Goal: Task Accomplishment & Management: Manage account settings

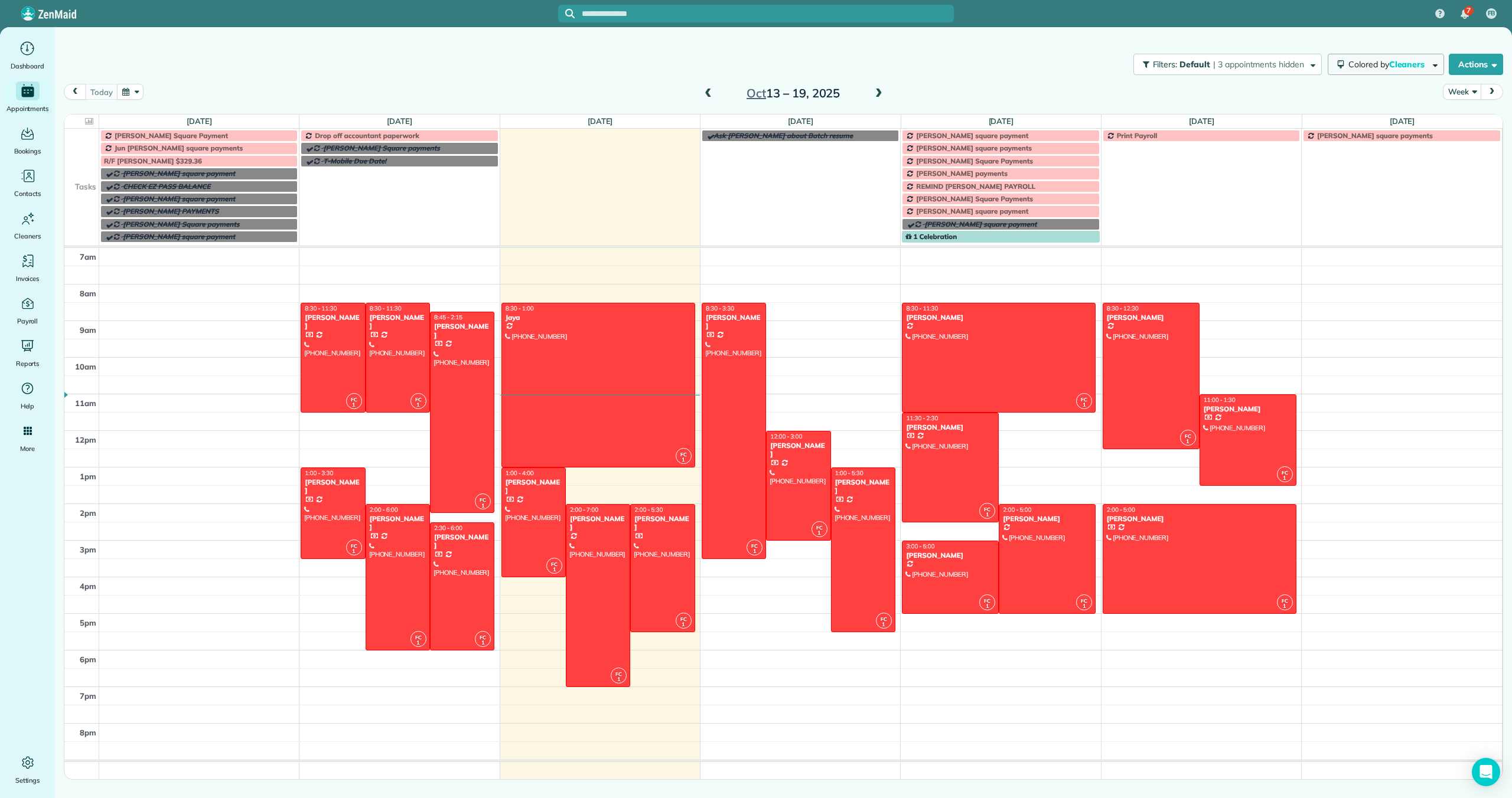
click at [1381, 62] on span "Colored by Cleaners" at bounding box center [1388, 64] width 80 height 11
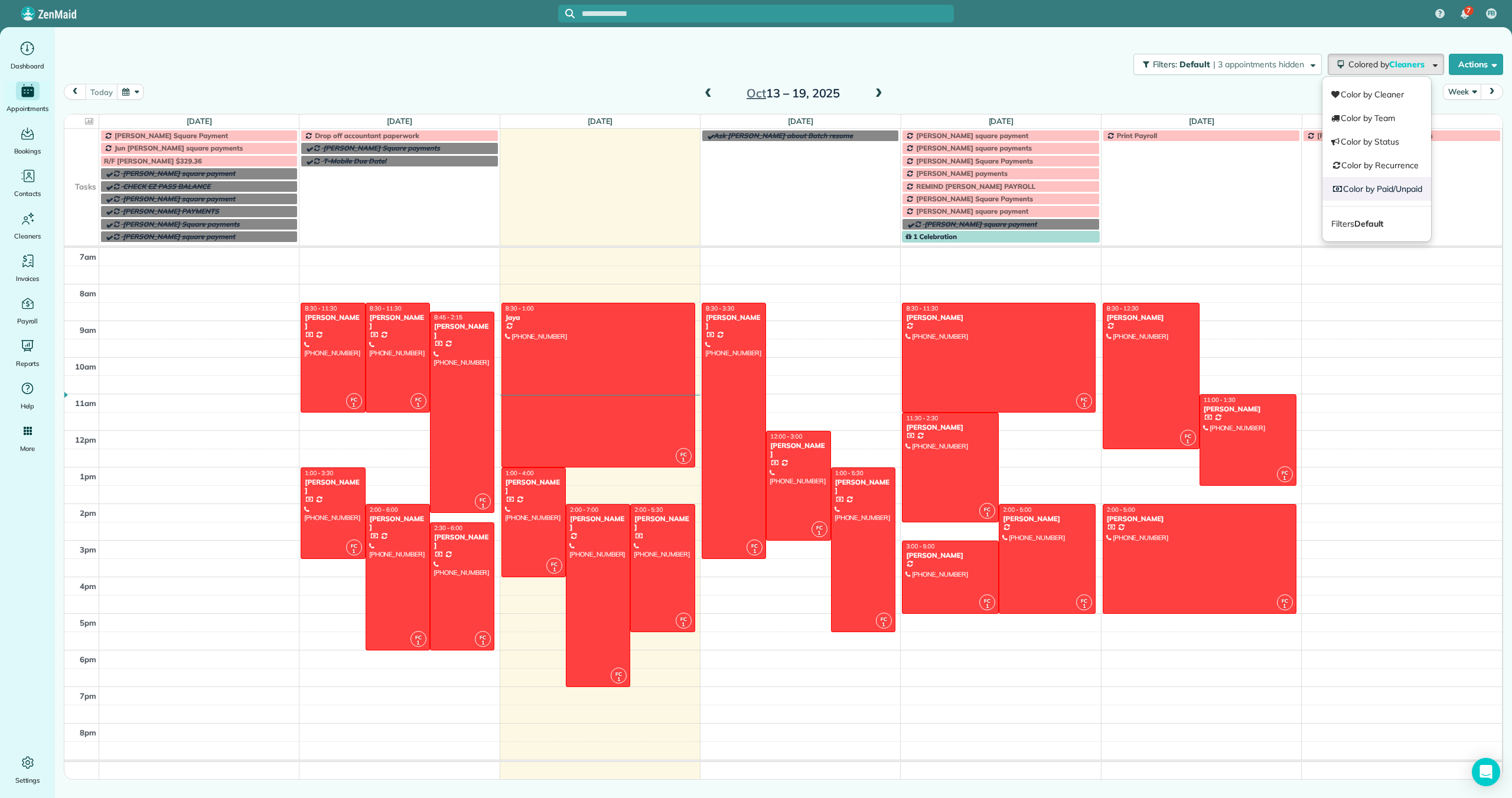
click at [1360, 187] on link "Color by Paid/Unpaid" at bounding box center [1376, 188] width 109 height 23
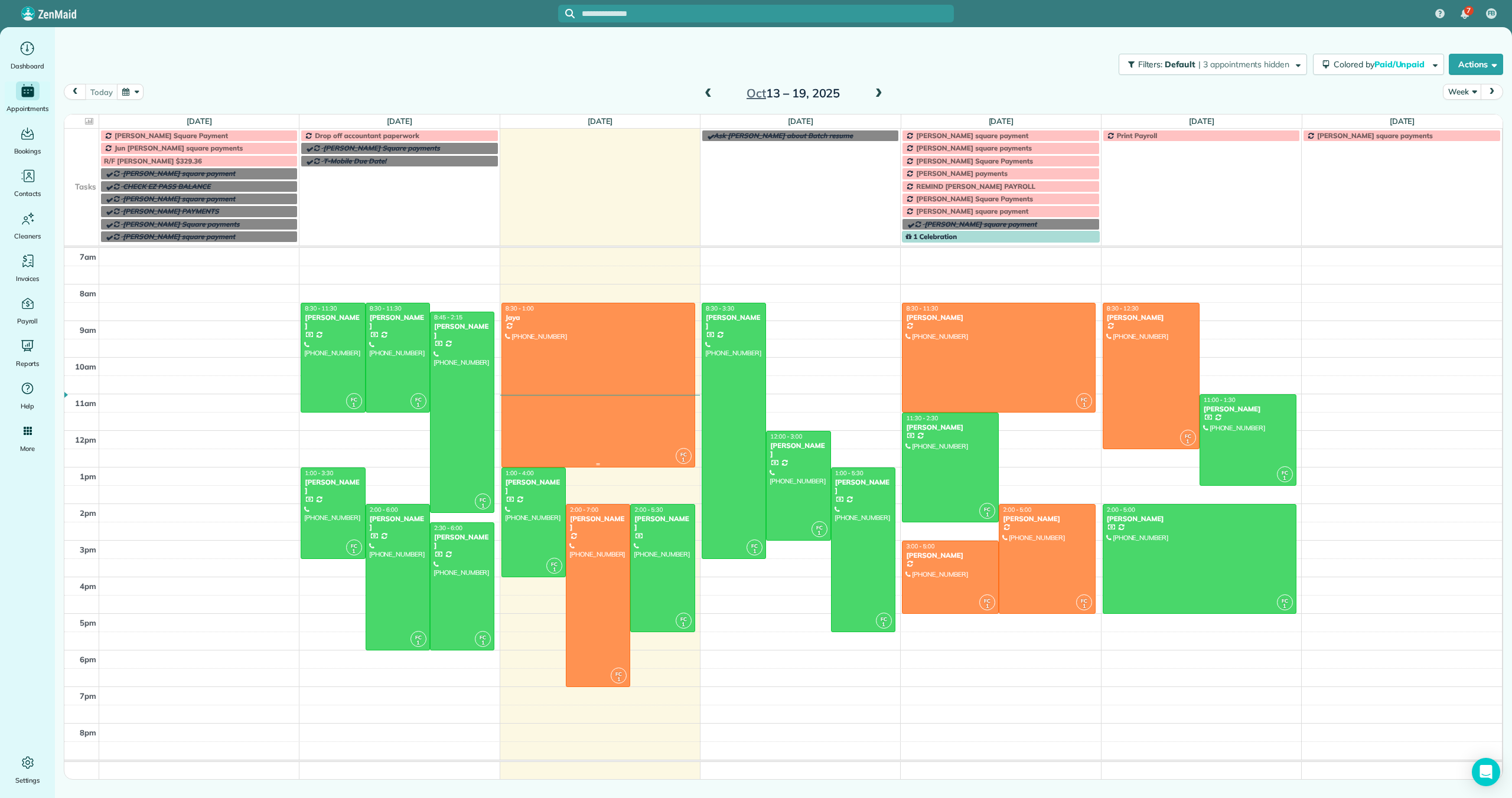
click at [554, 397] on div at bounding box center [598, 385] width 193 height 163
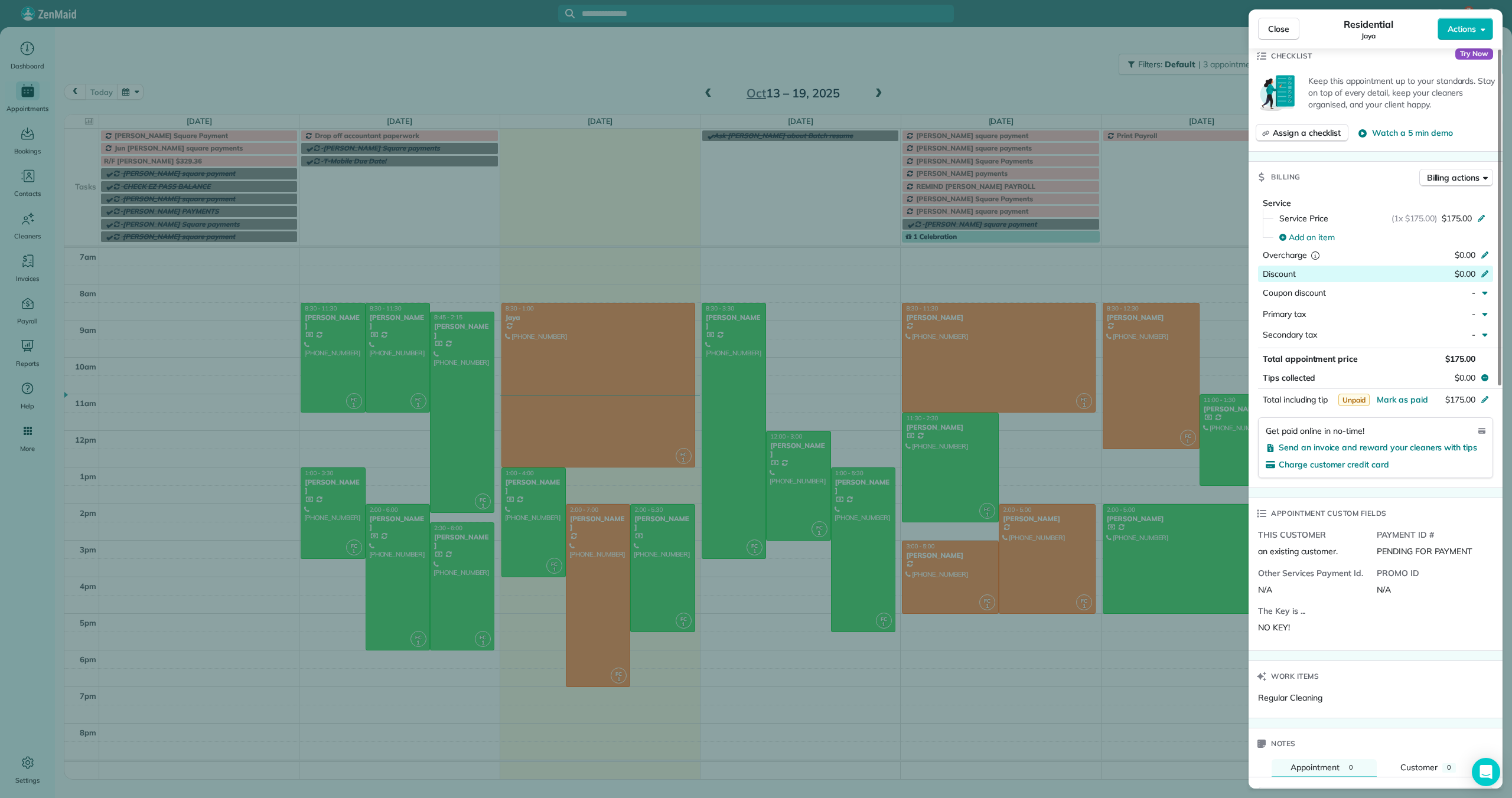
scroll to position [537, 0]
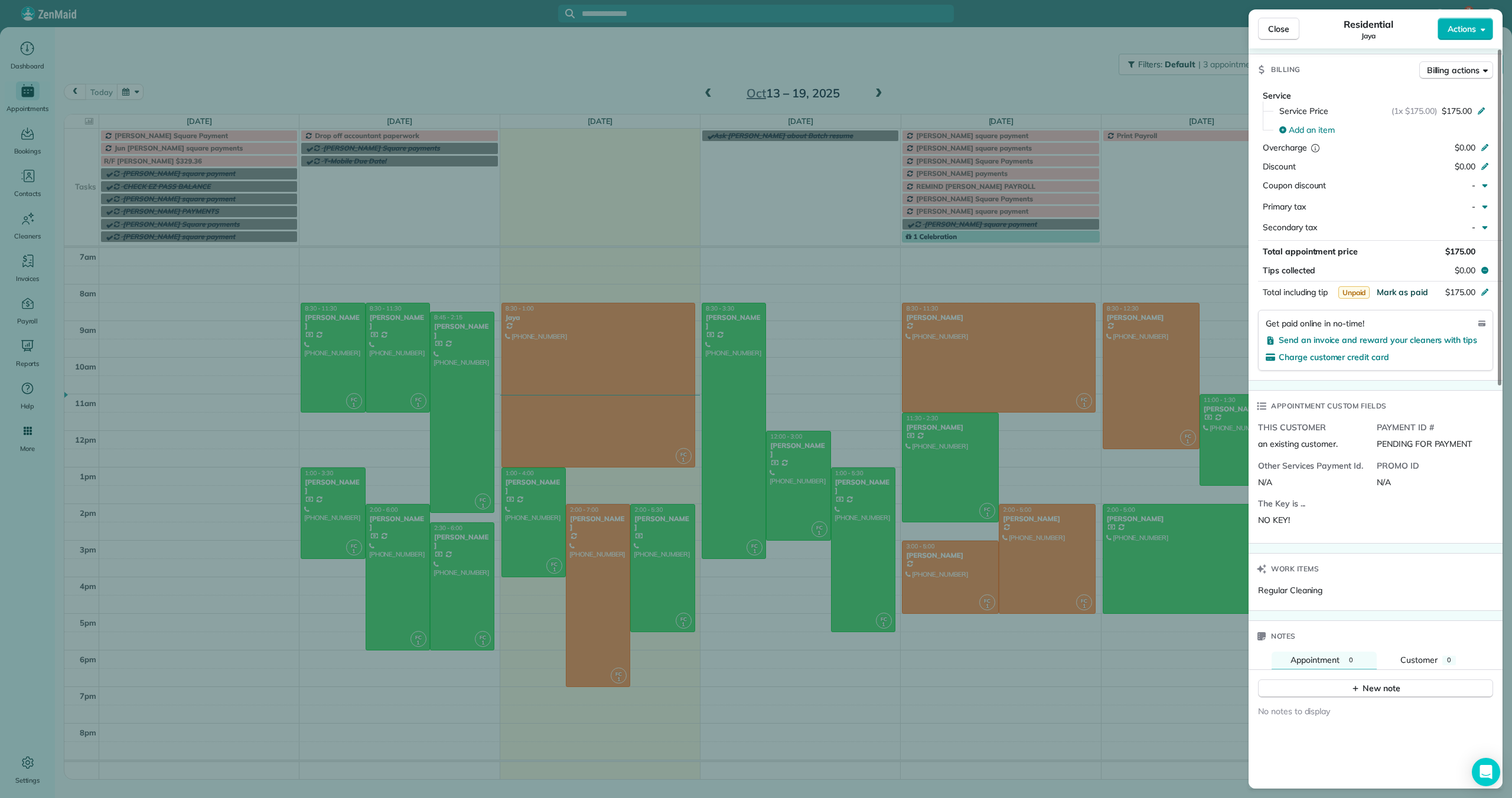
click at [1407, 293] on span "Mark as paid" at bounding box center [1402, 293] width 52 height 11
click at [1278, 25] on span "Close" at bounding box center [1278, 29] width 21 height 12
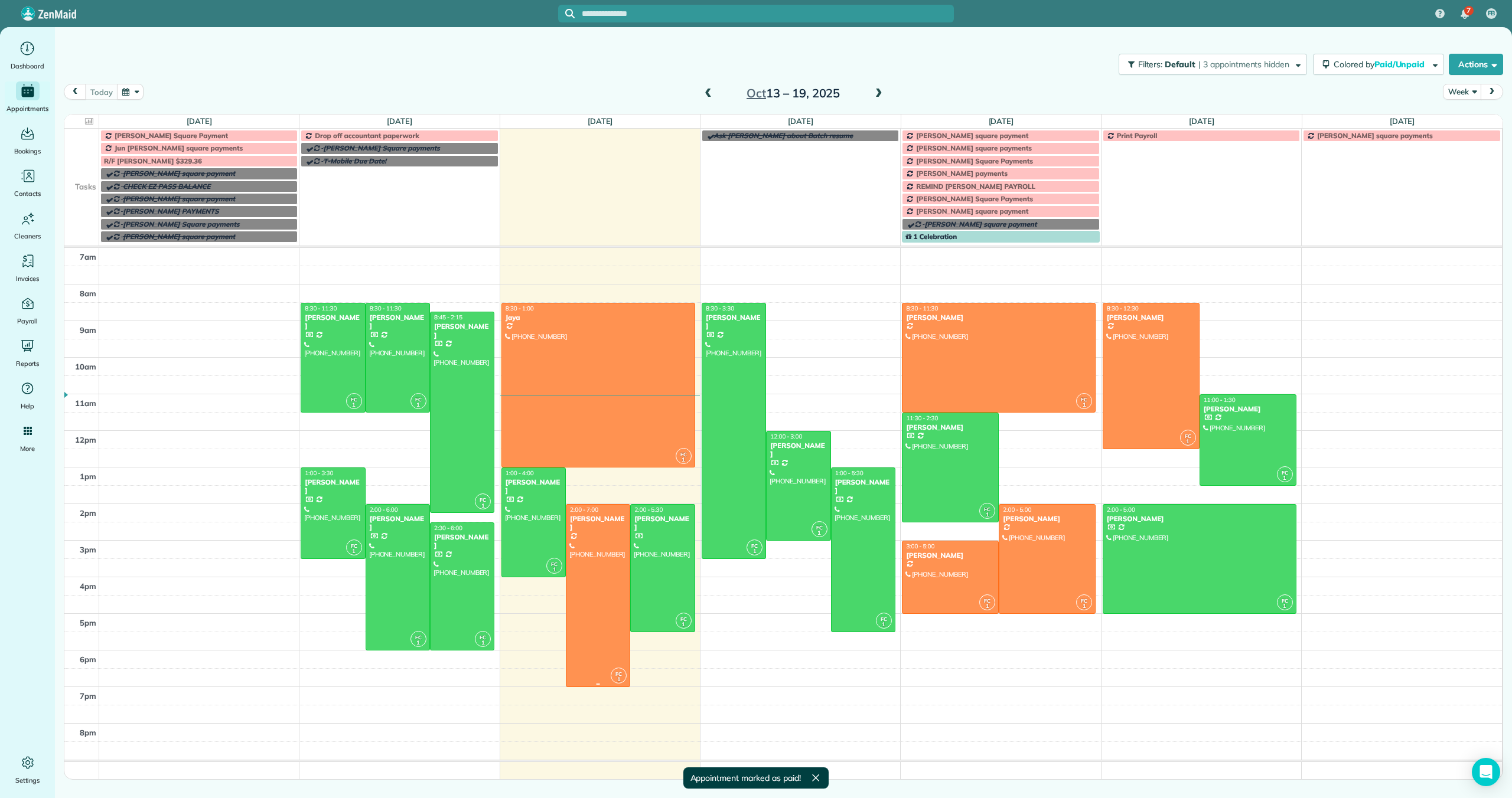
click at [586, 569] on div at bounding box center [597, 596] width 63 height 182
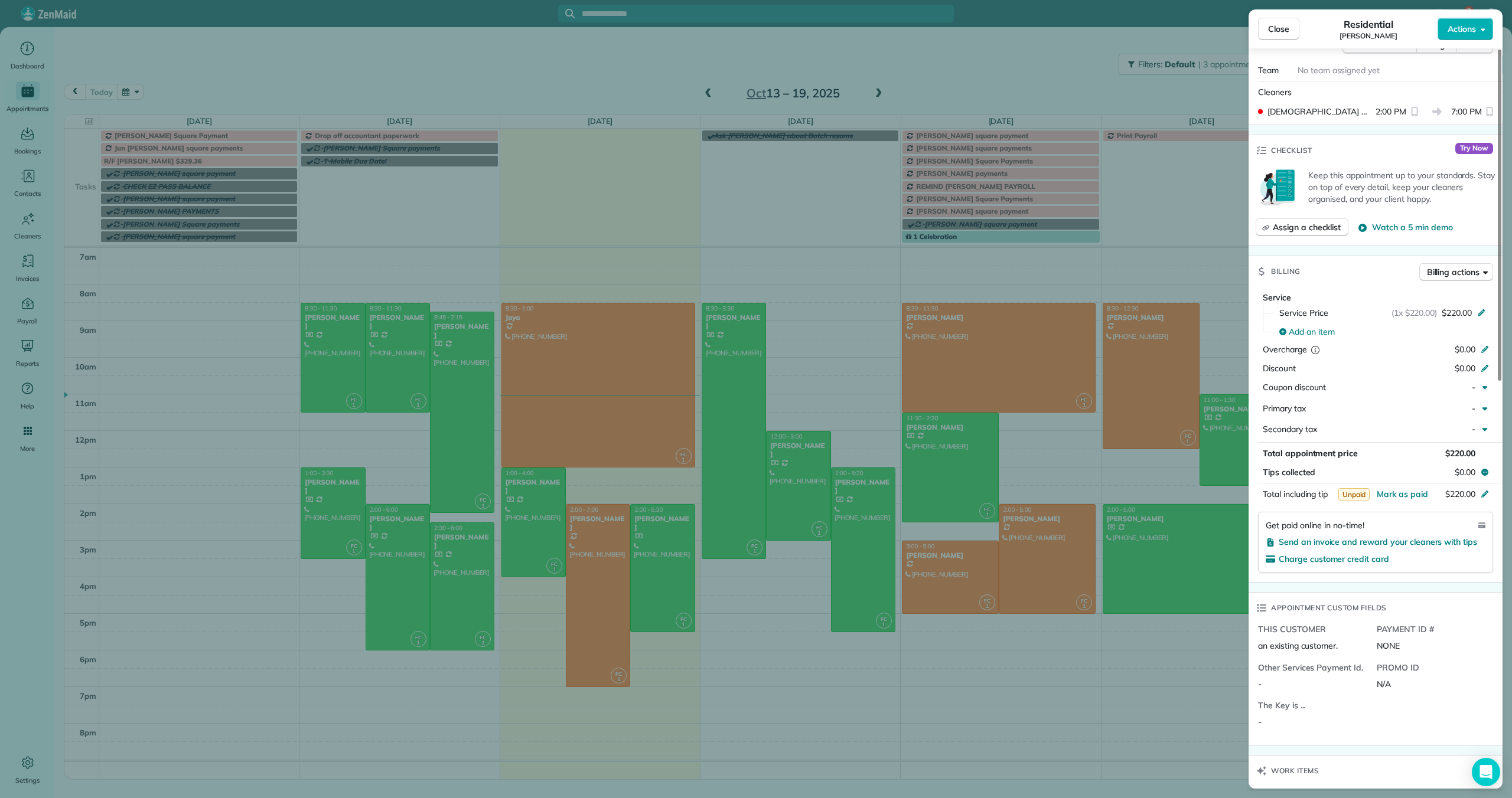
scroll to position [710, 0]
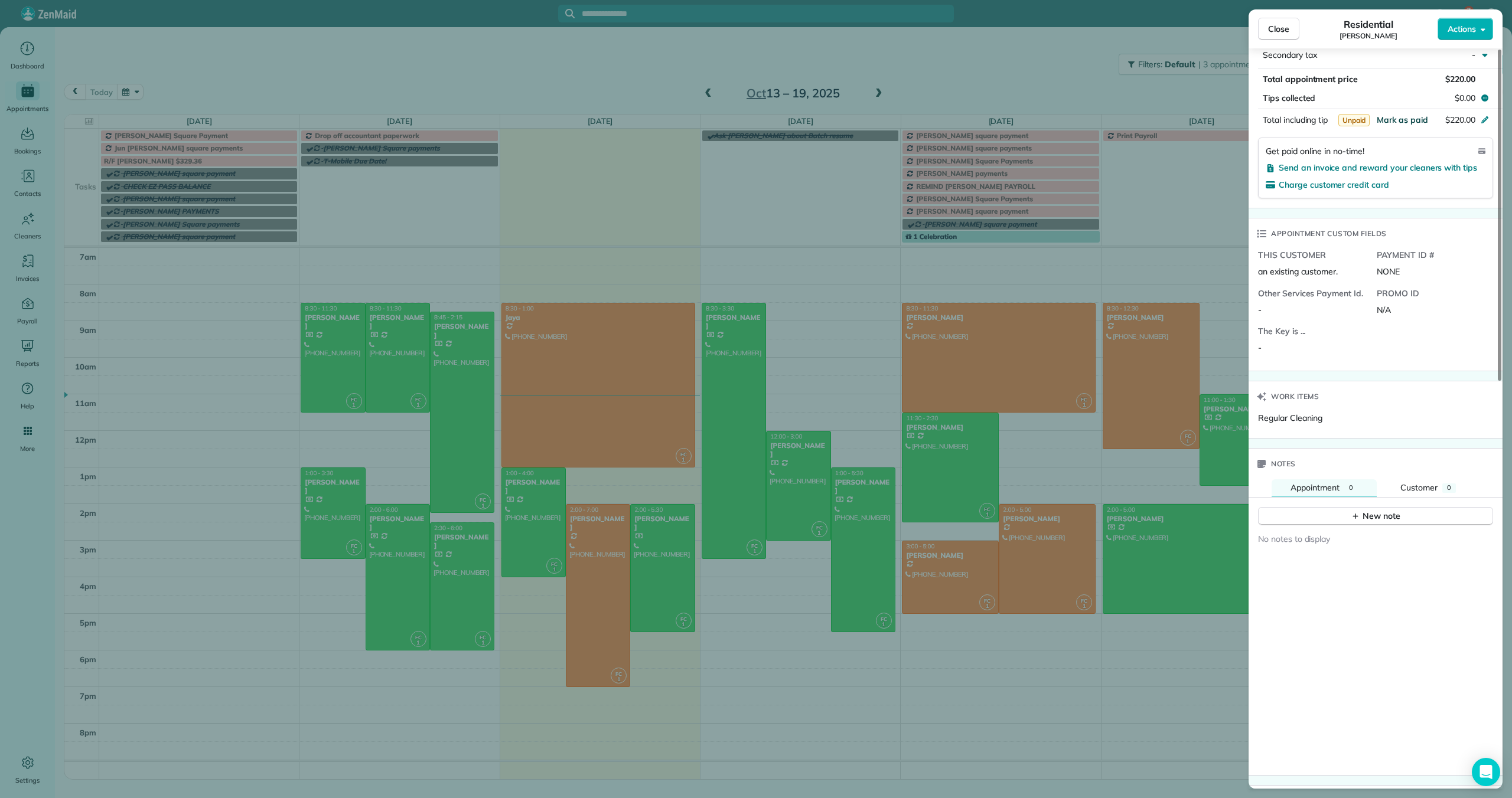
click at [1408, 120] on span "Mark as paid" at bounding box center [1402, 120] width 52 height 11
click at [1288, 29] on span "Close" at bounding box center [1278, 29] width 21 height 12
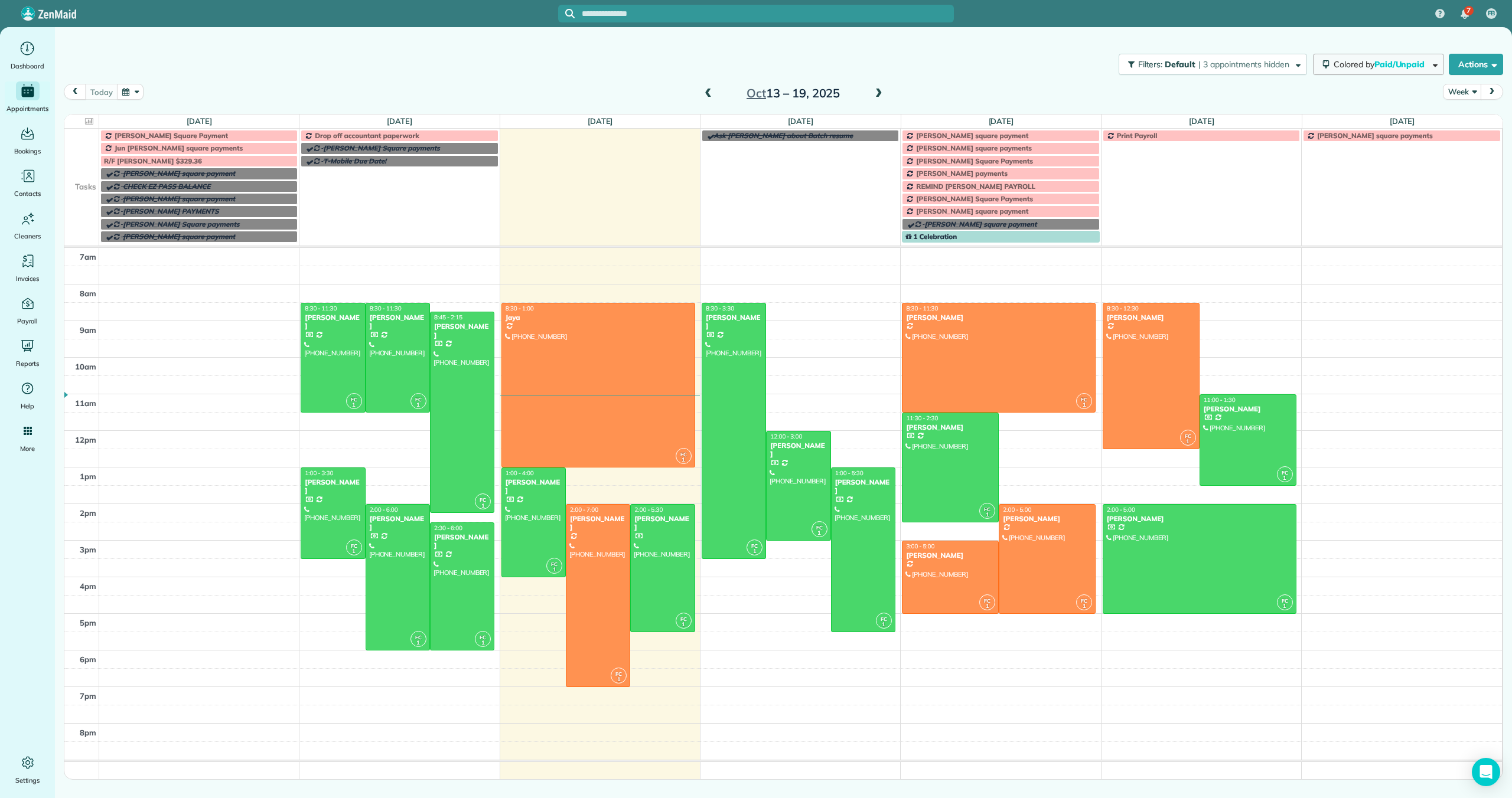
click at [1383, 66] on span "Paid/Unpaid" at bounding box center [1400, 64] width 53 height 11
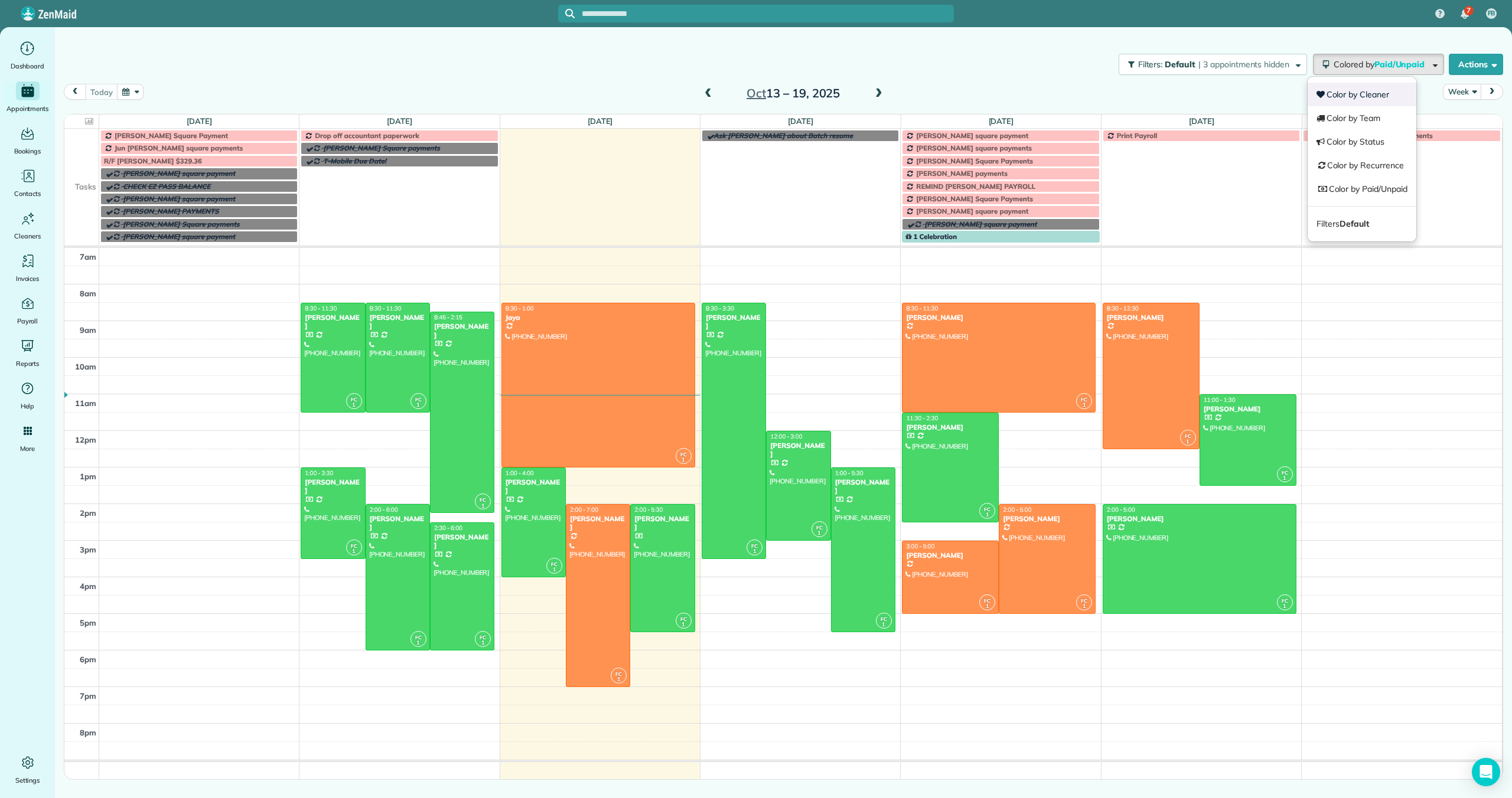
click at [1350, 94] on link "Color by Cleaner" at bounding box center [1362, 95] width 109 height 23
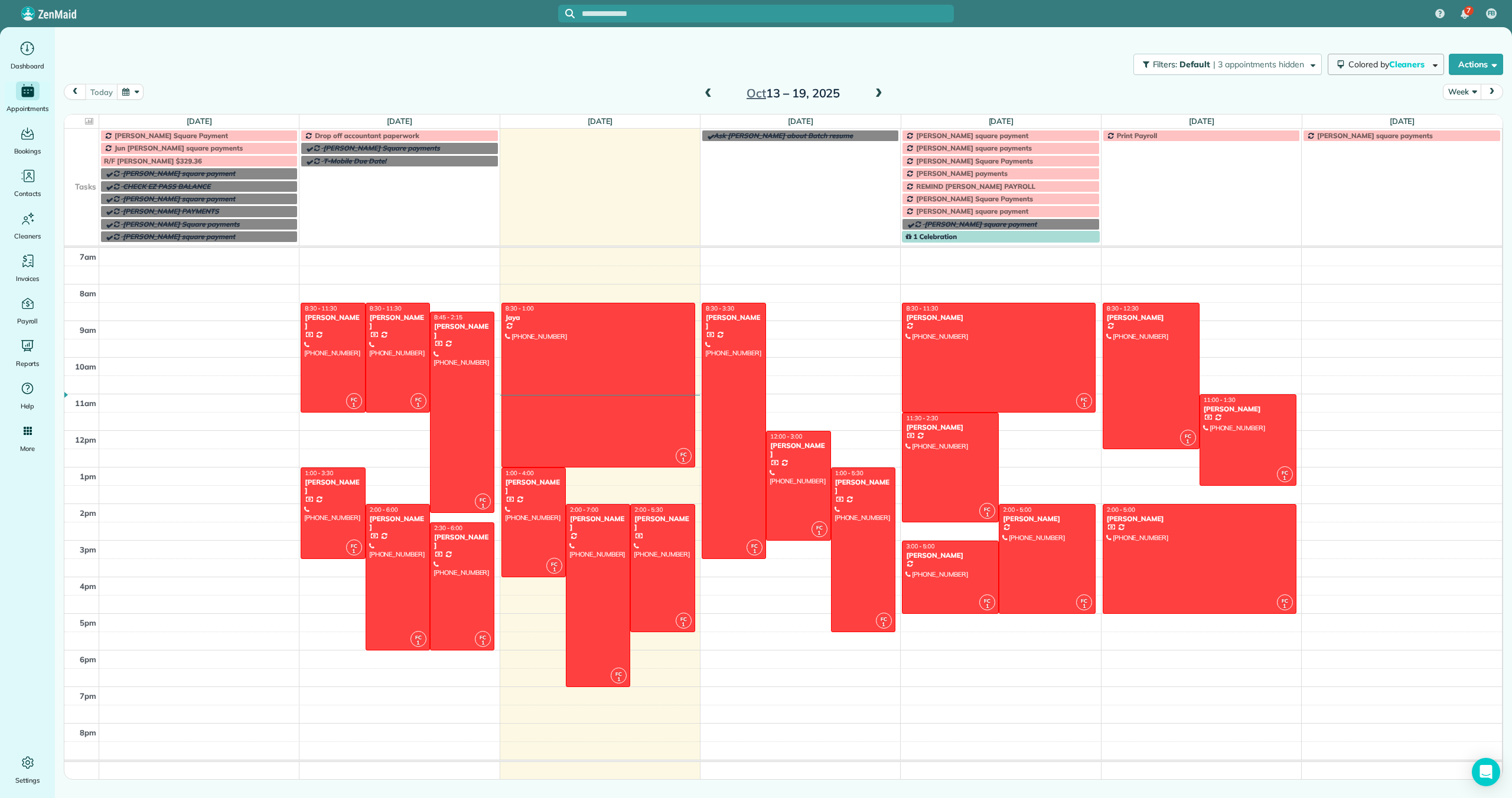
click at [1393, 69] on span "Cleaners" at bounding box center [1408, 64] width 37 height 11
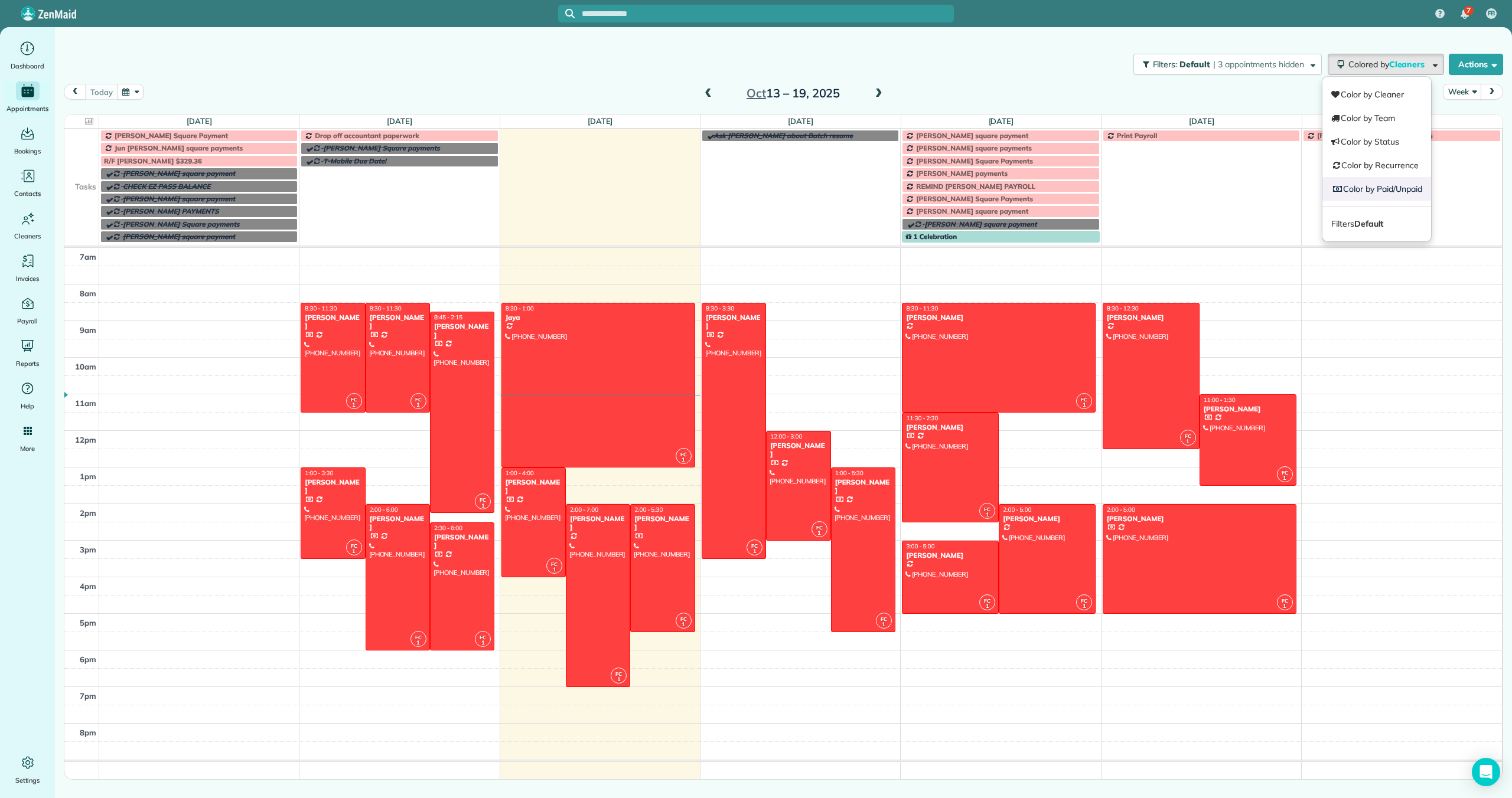
click at [1372, 184] on link "Color by Paid/Unpaid" at bounding box center [1376, 188] width 109 height 23
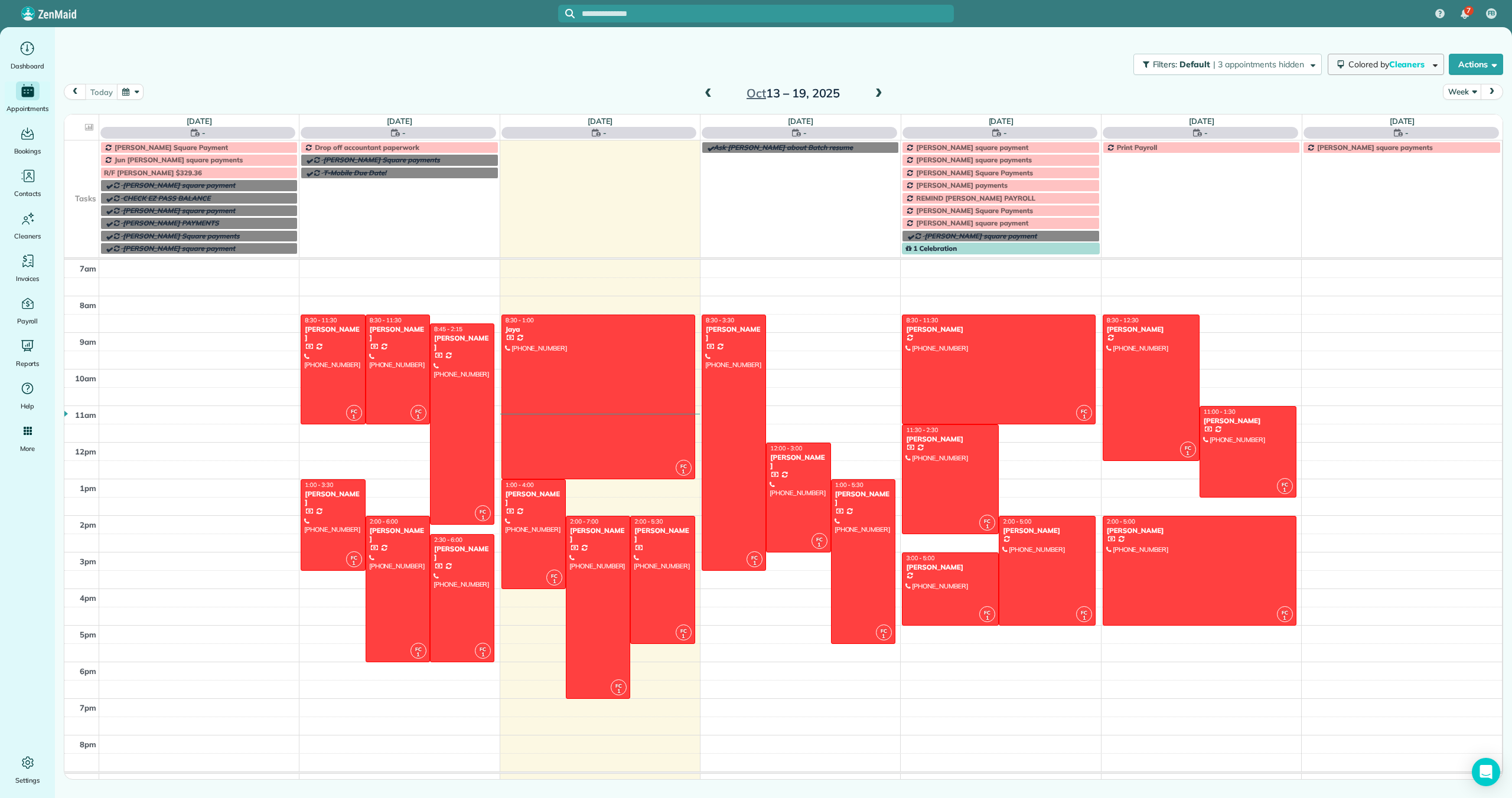
click at [1423, 62] on span "Cleaners" at bounding box center [1408, 64] width 37 height 11
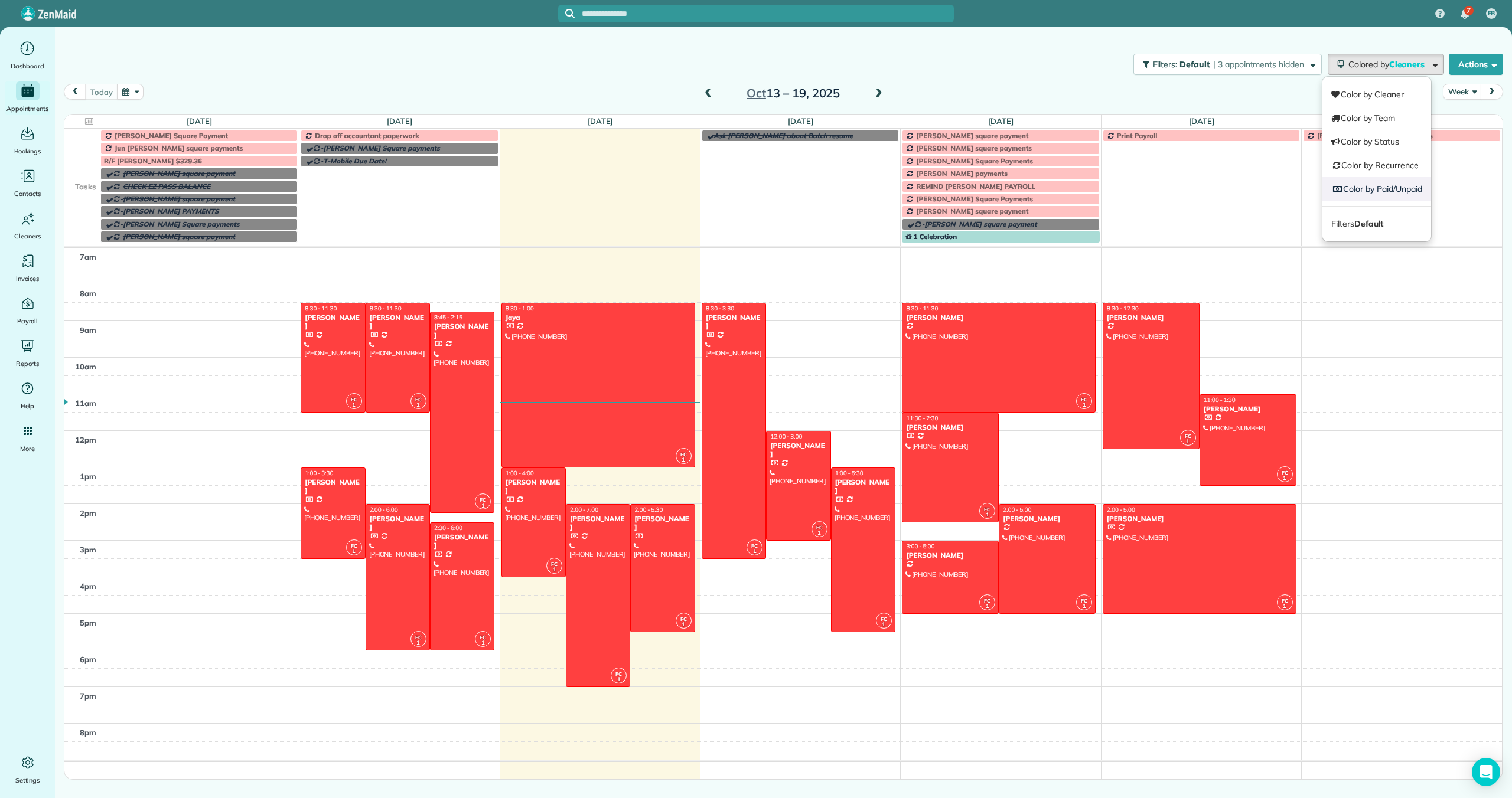
click at [1381, 189] on link "Color by Paid/Unpaid" at bounding box center [1376, 188] width 109 height 23
